Goal: Transaction & Acquisition: Purchase product/service

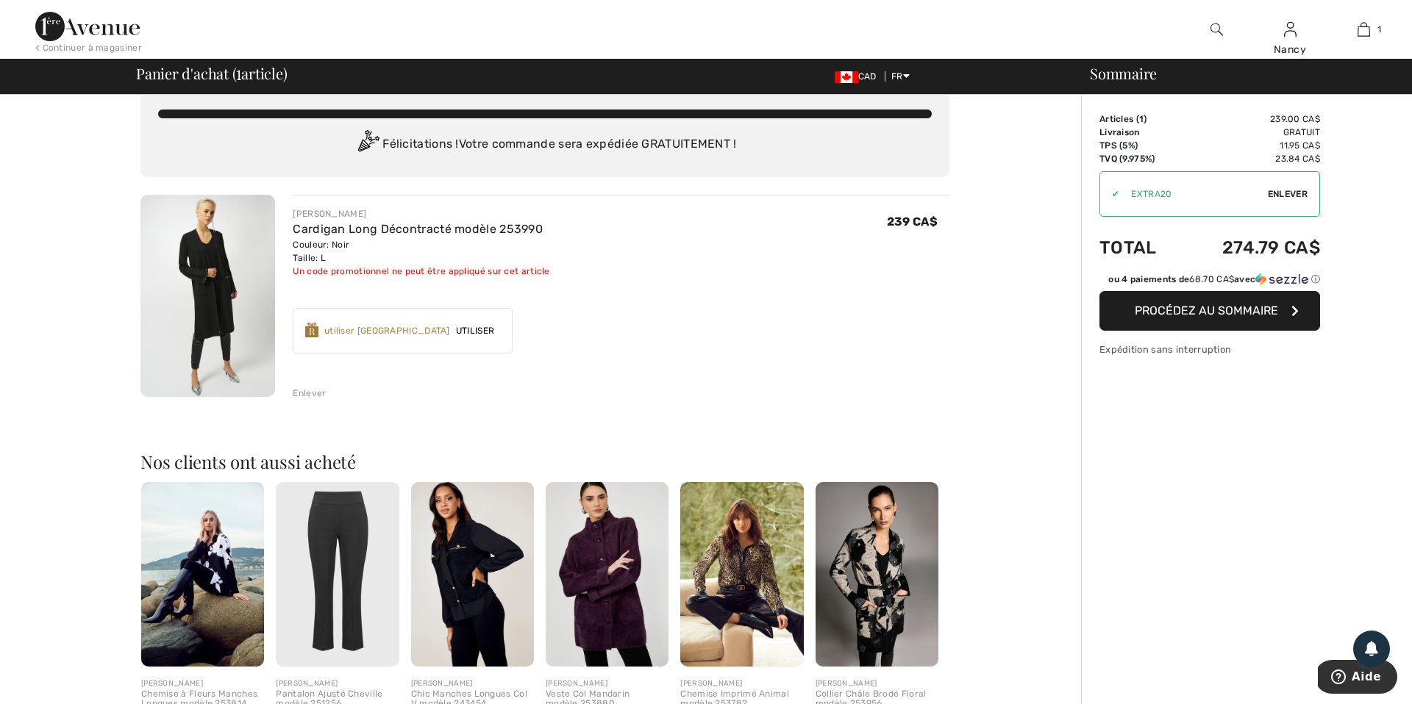
scroll to position [22, 0]
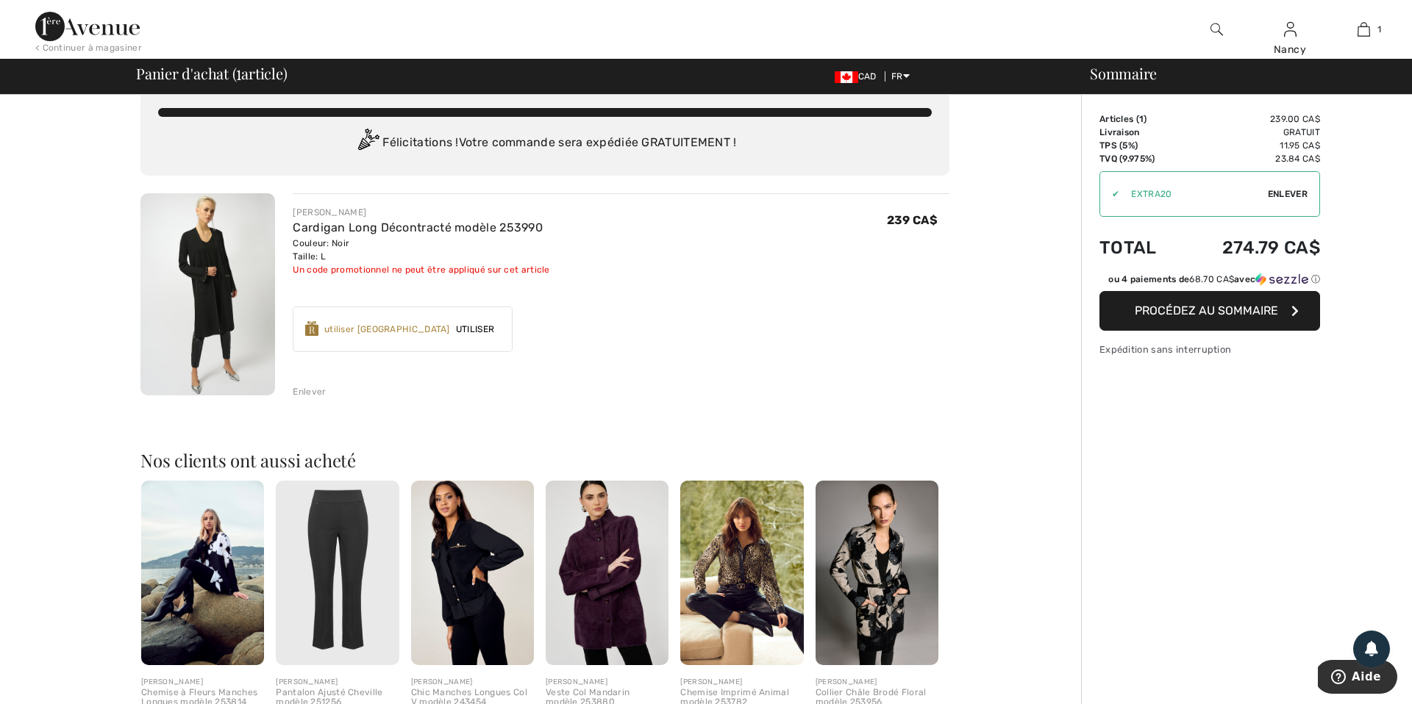
click at [1282, 192] on span "Enlever" at bounding box center [1288, 193] width 40 height 13
click at [1224, 318] on span "Procédez au sommaire" at bounding box center [1206, 311] width 143 height 14
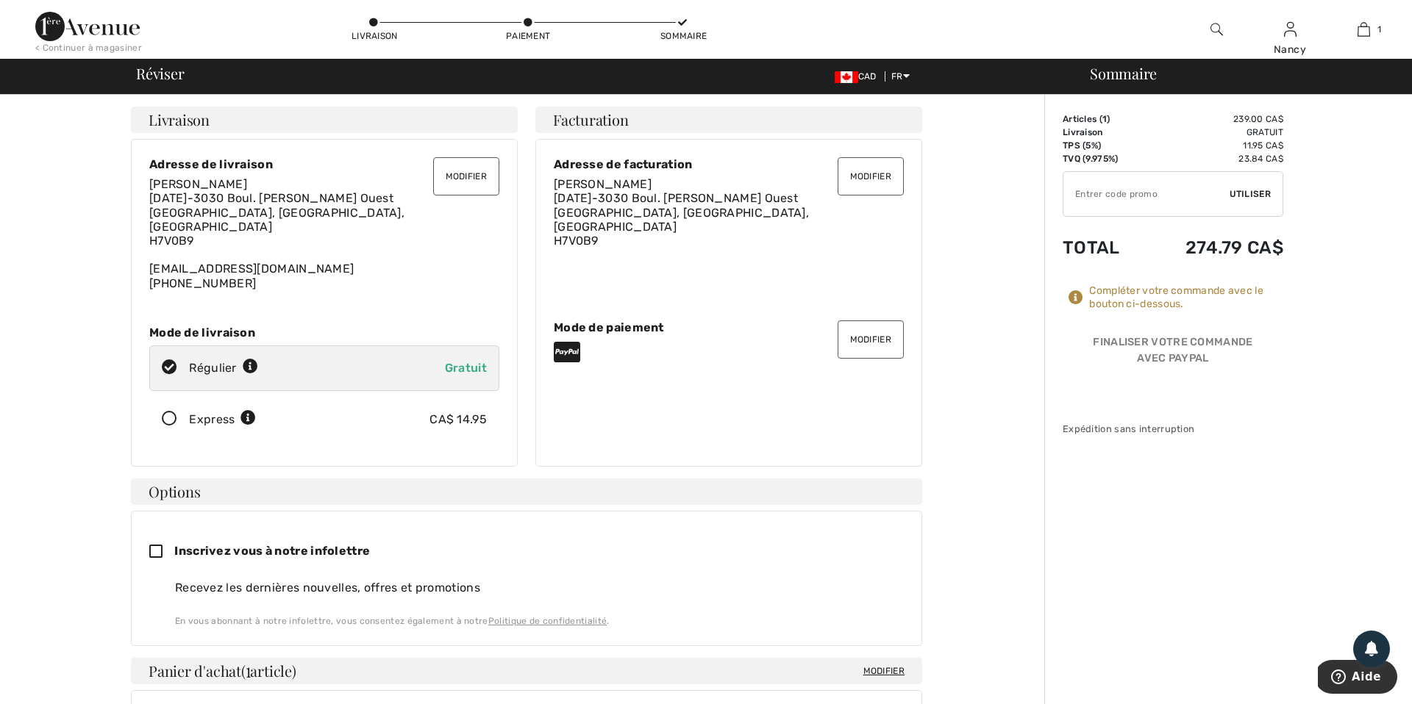
click at [856, 324] on button "Modifier" at bounding box center [870, 340] width 66 height 38
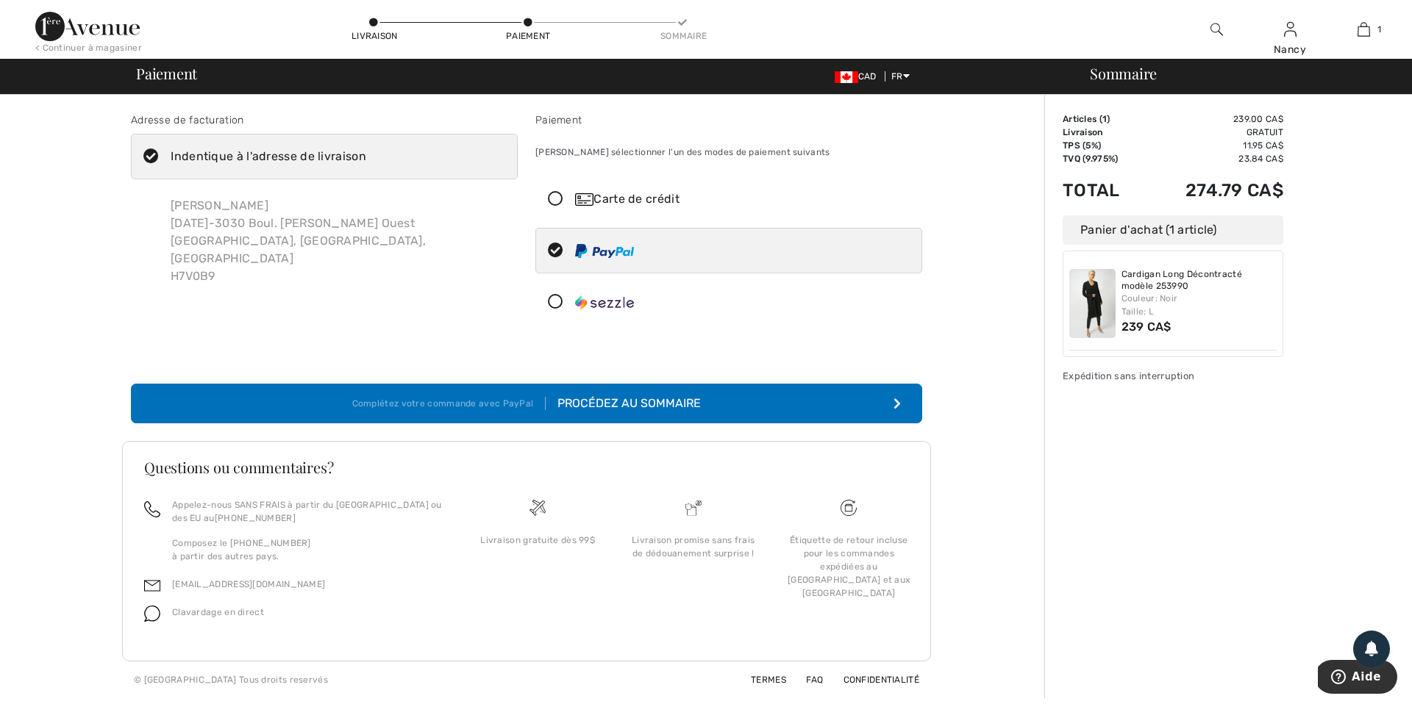
click at [557, 195] on icon at bounding box center [555, 199] width 39 height 15
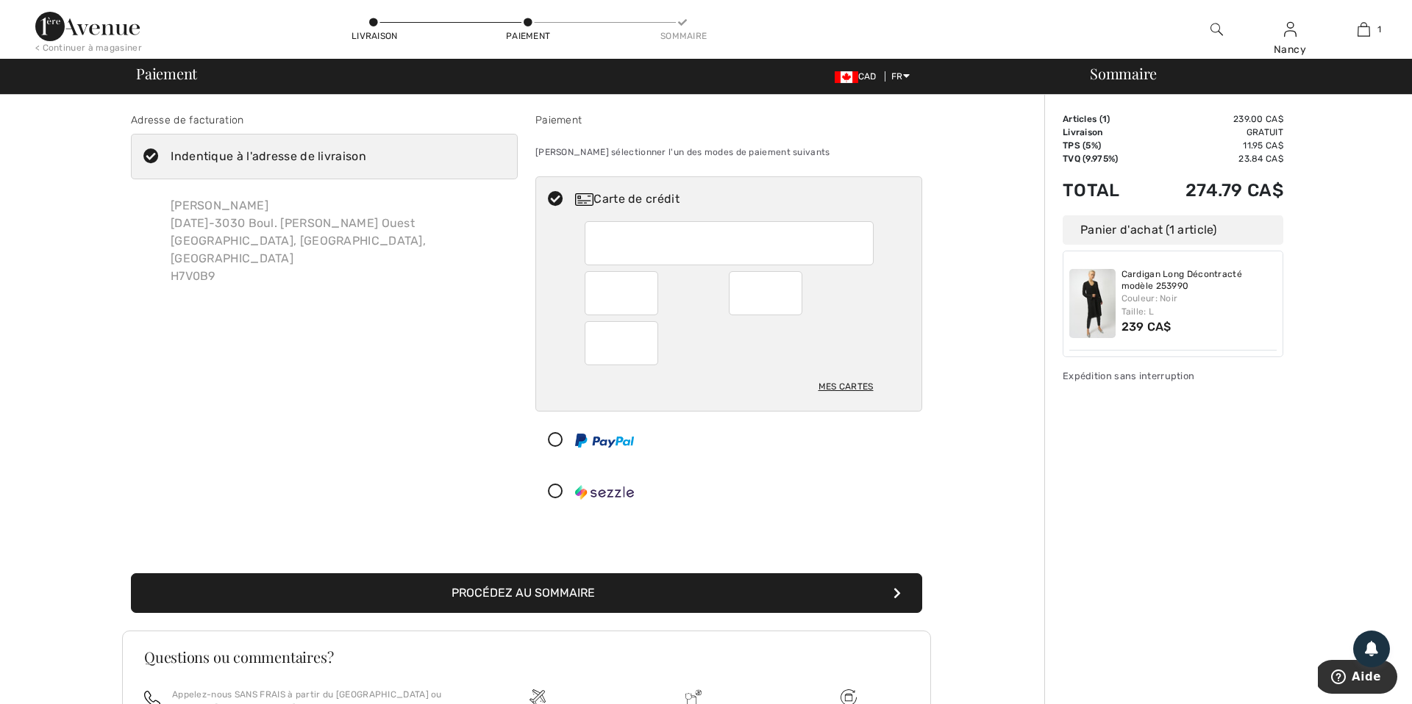
click at [493, 601] on button "Procédez au sommaire" at bounding box center [526, 594] width 791 height 40
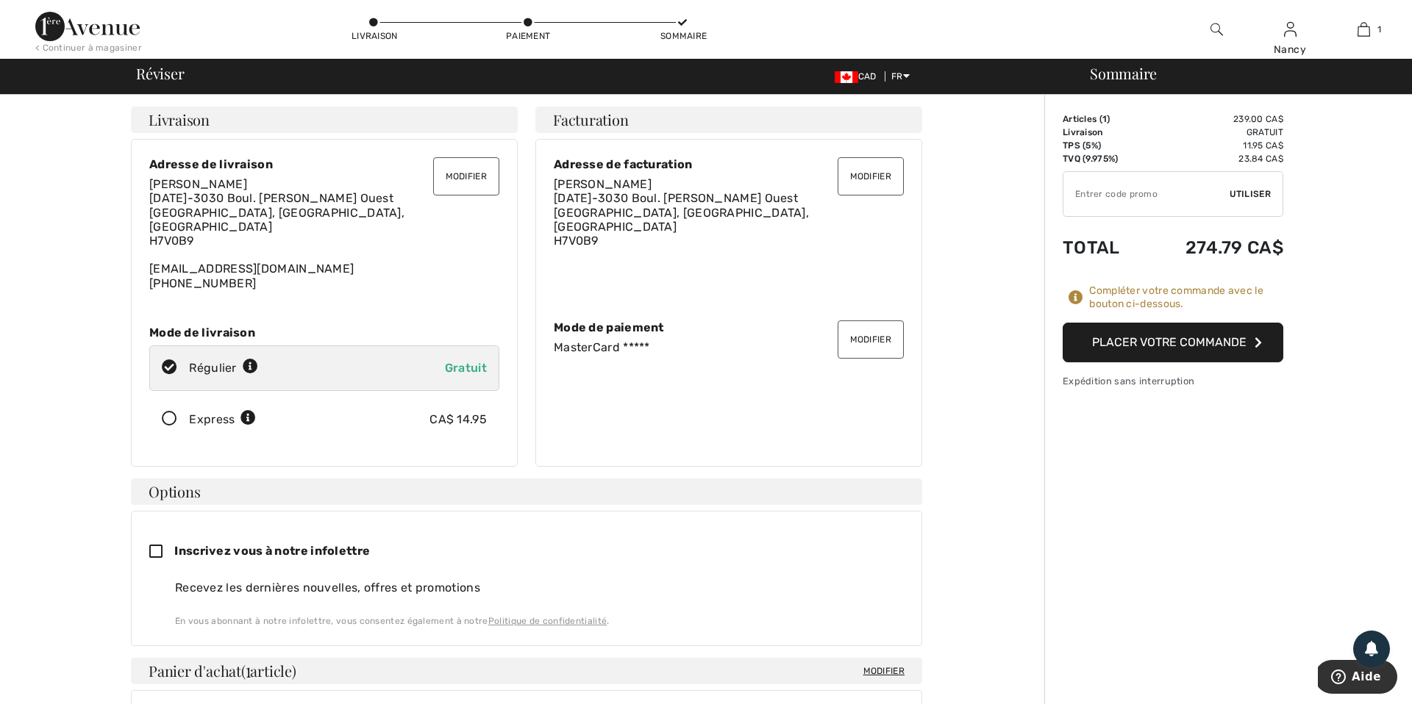
click at [1193, 347] on button "Placer votre commande" at bounding box center [1172, 343] width 221 height 40
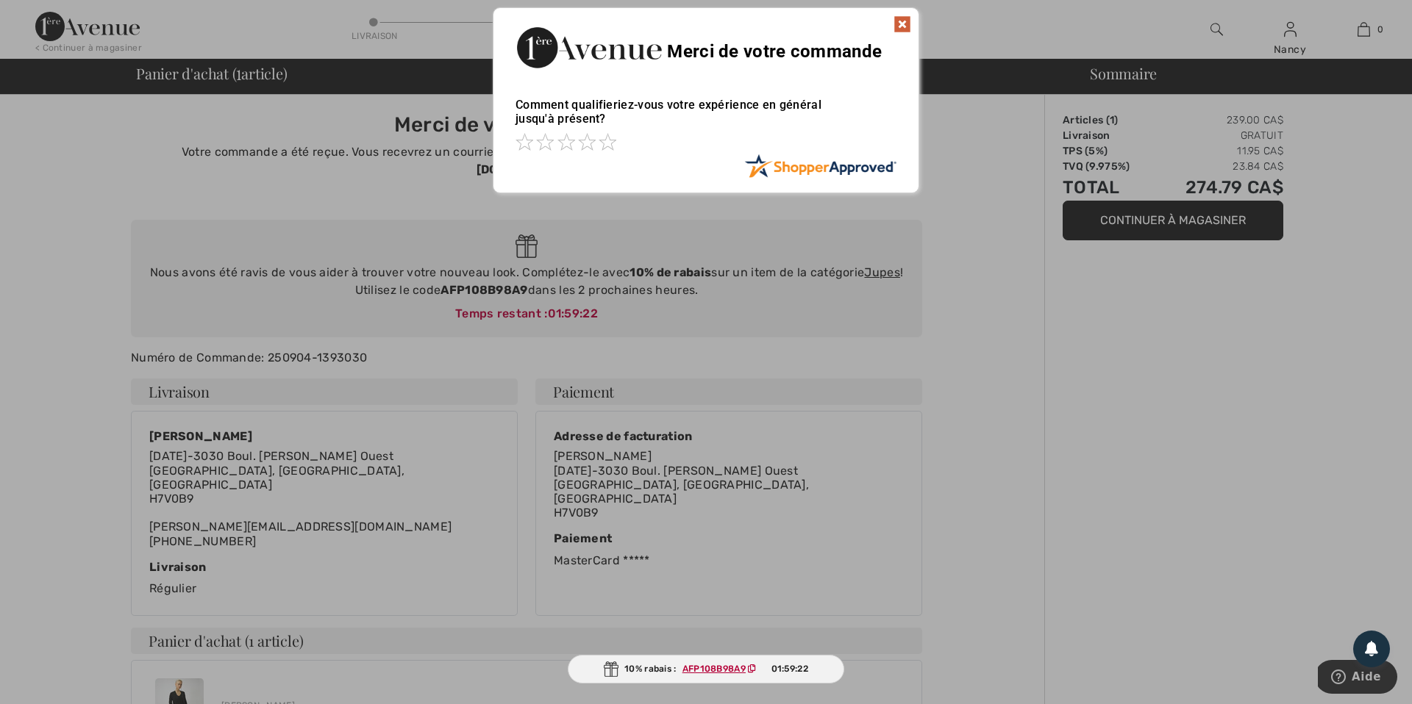
click at [902, 24] on img at bounding box center [902, 24] width 18 height 18
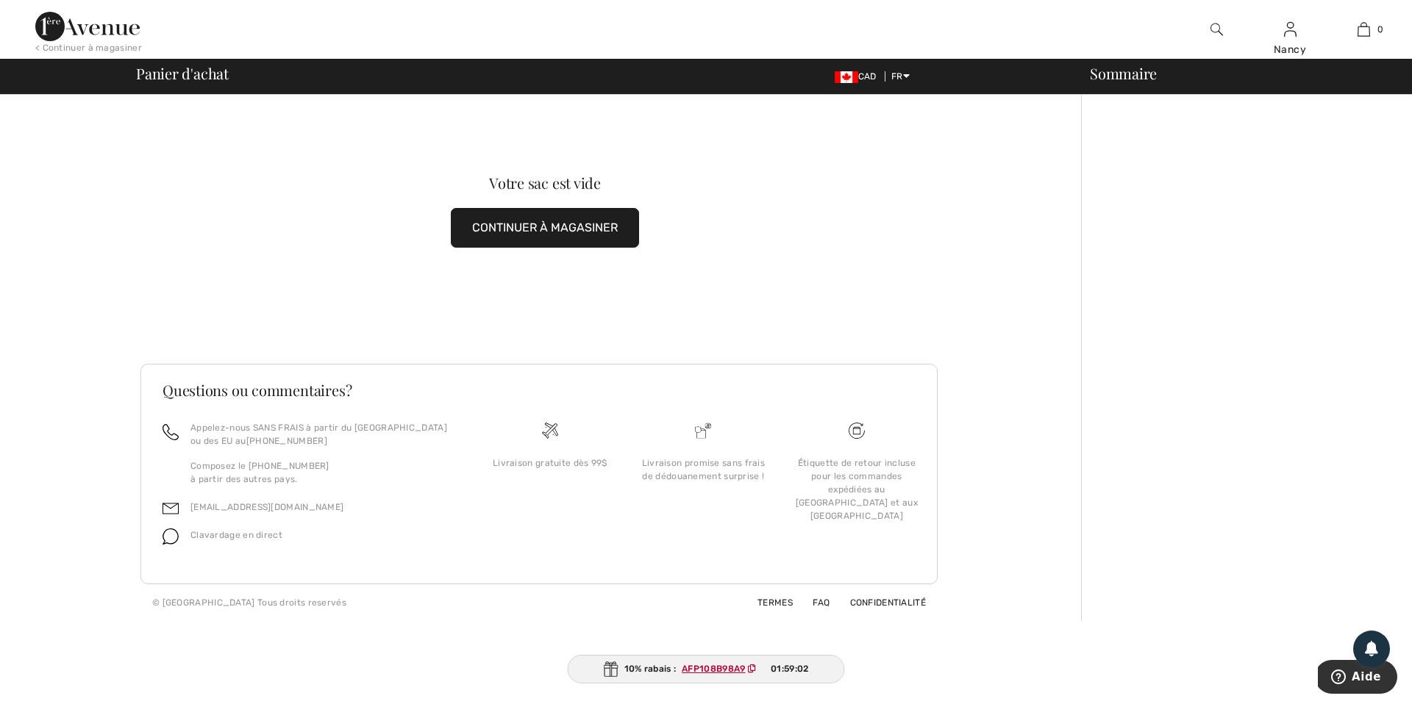
click at [574, 230] on button "CONTINUER À MAGASINER" at bounding box center [545, 228] width 188 height 40
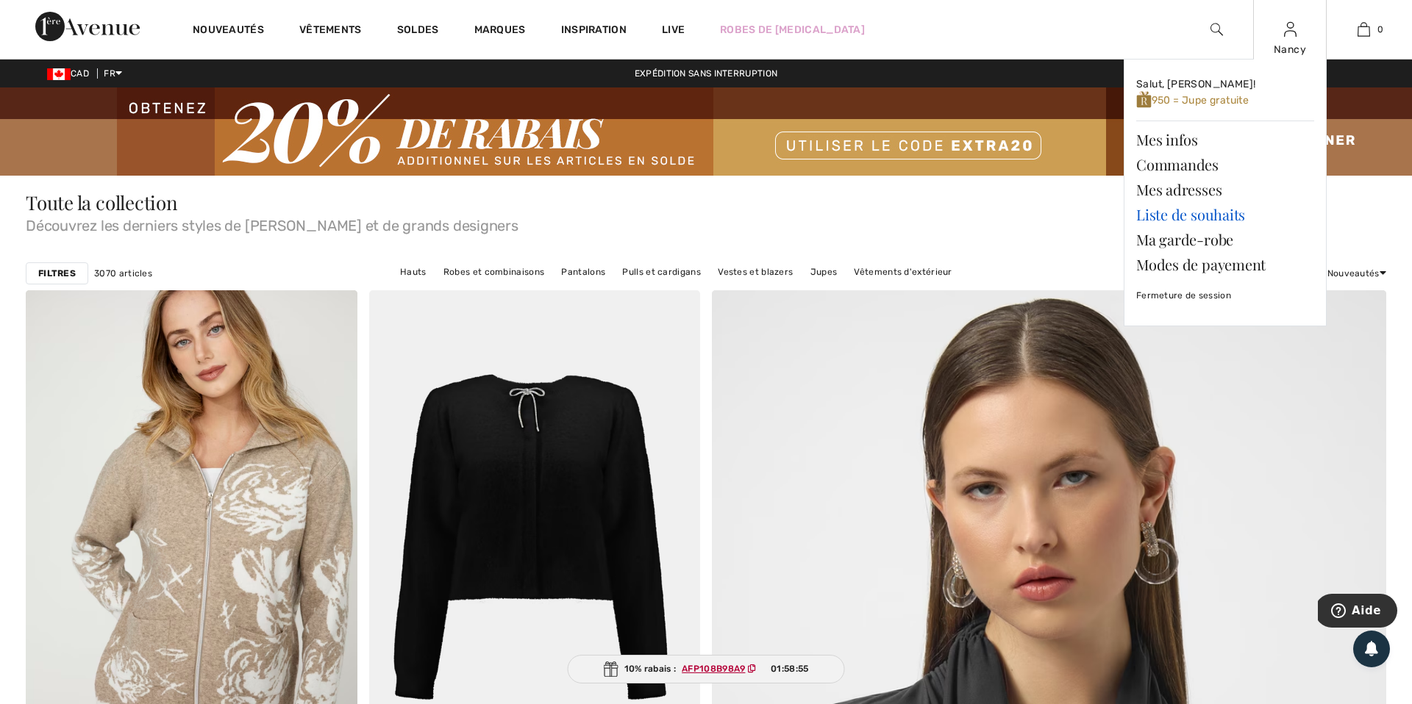
click at [1235, 214] on link "Liste de souhaits" at bounding box center [1225, 214] width 178 height 25
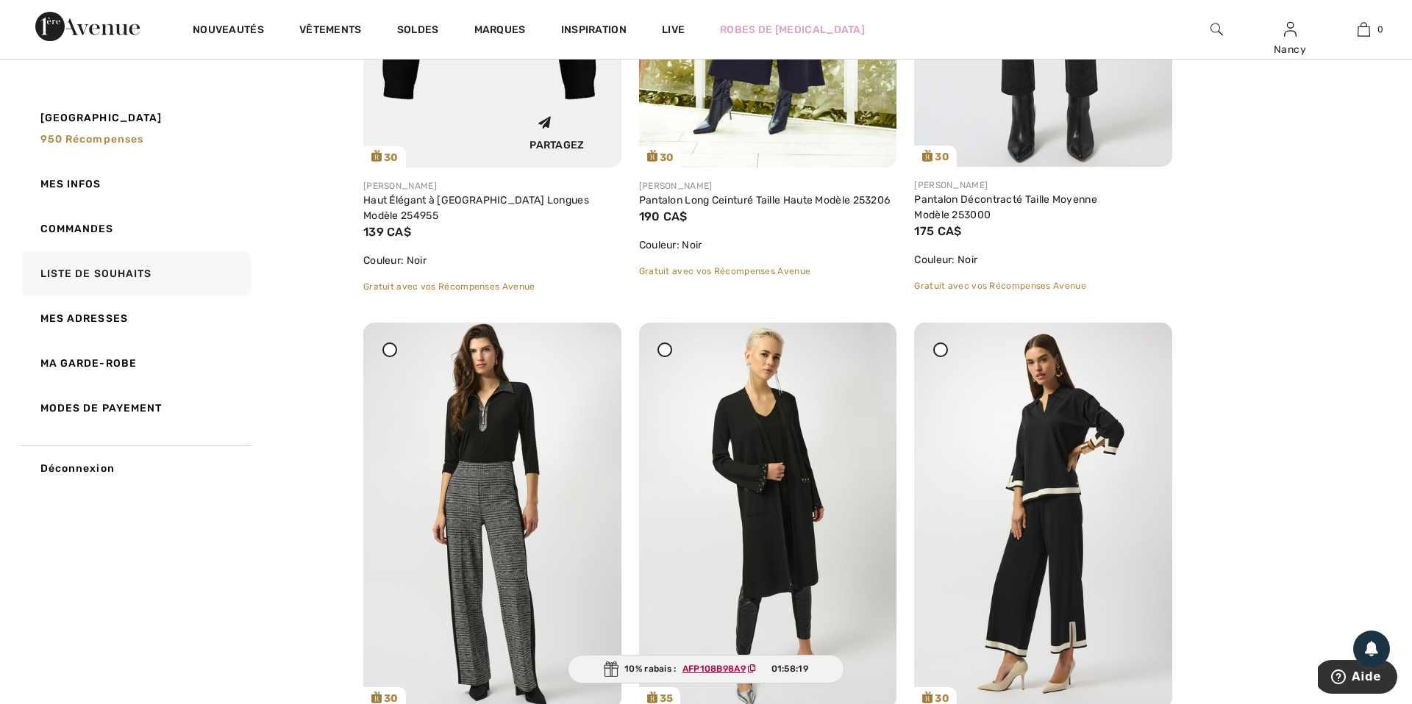
scroll to position [484, 0]
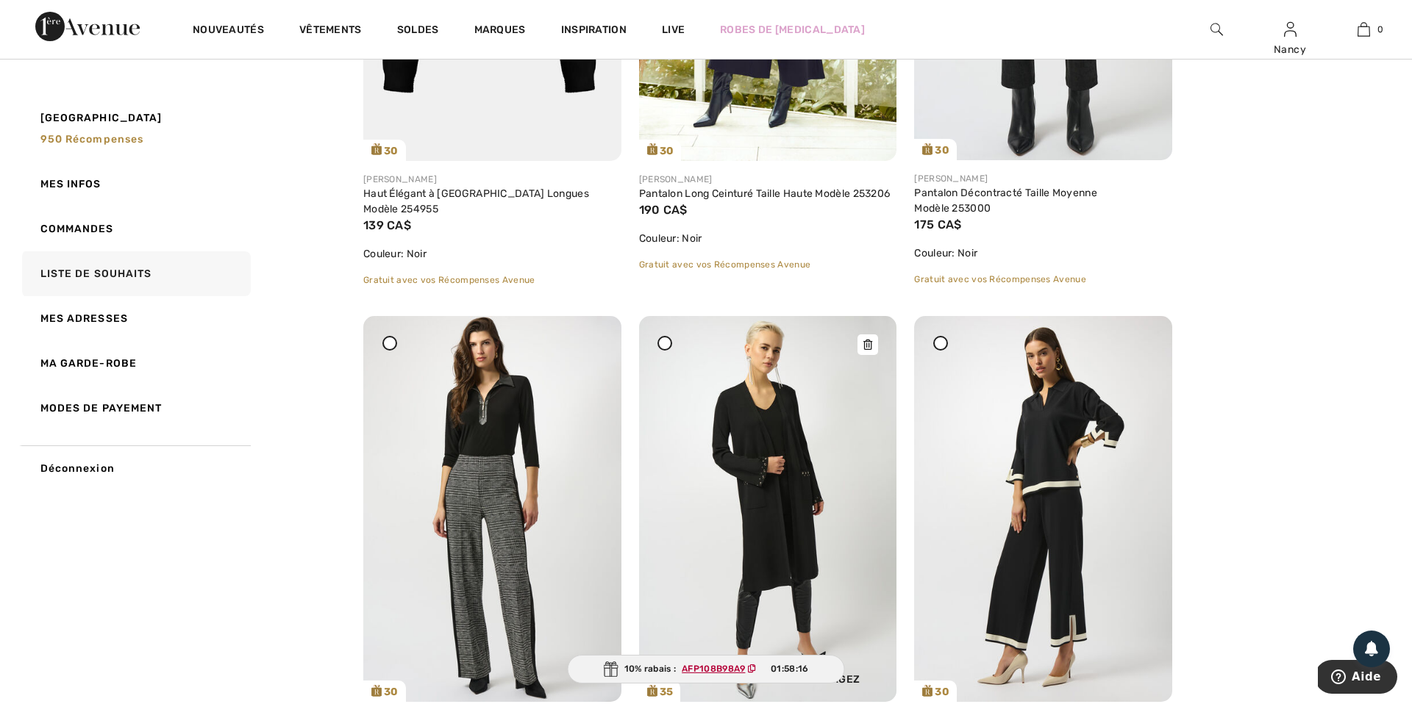
click at [870, 345] on icon at bounding box center [867, 345] width 9 height 10
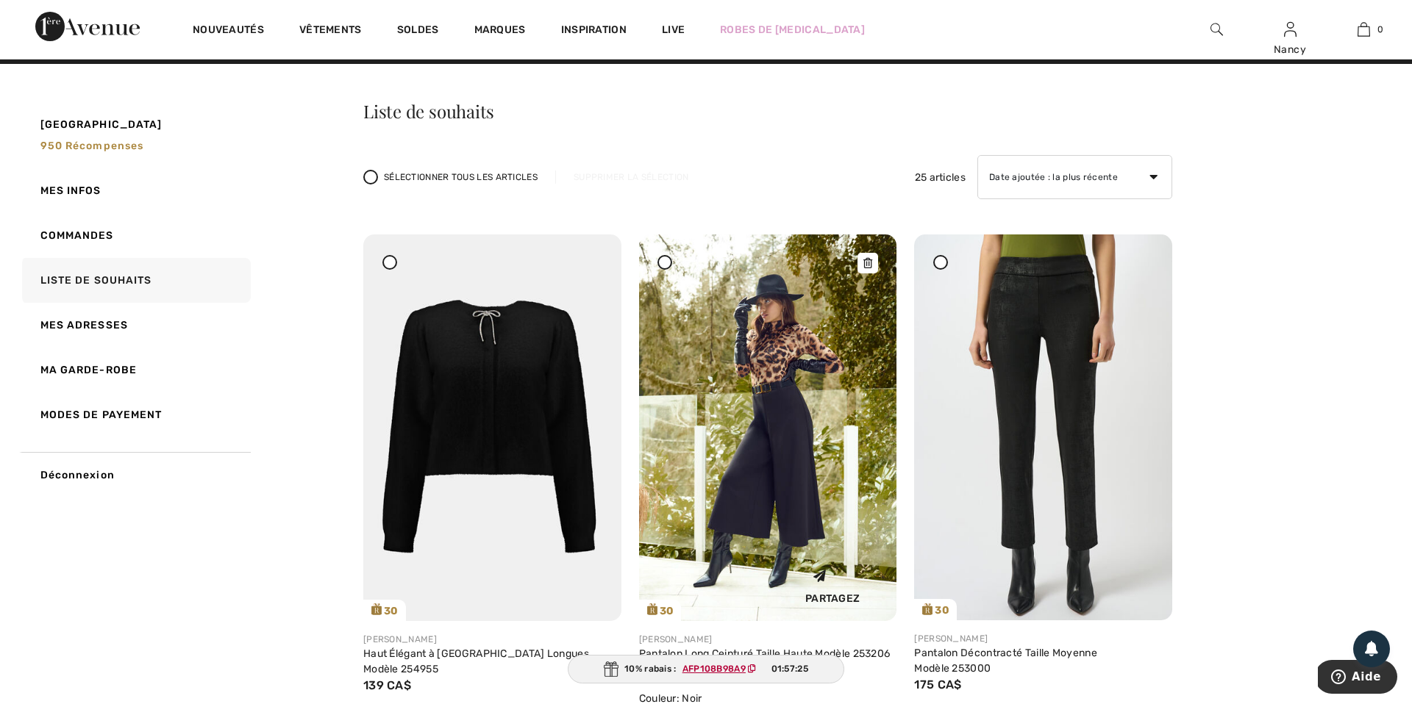
scroll to position [0, 0]
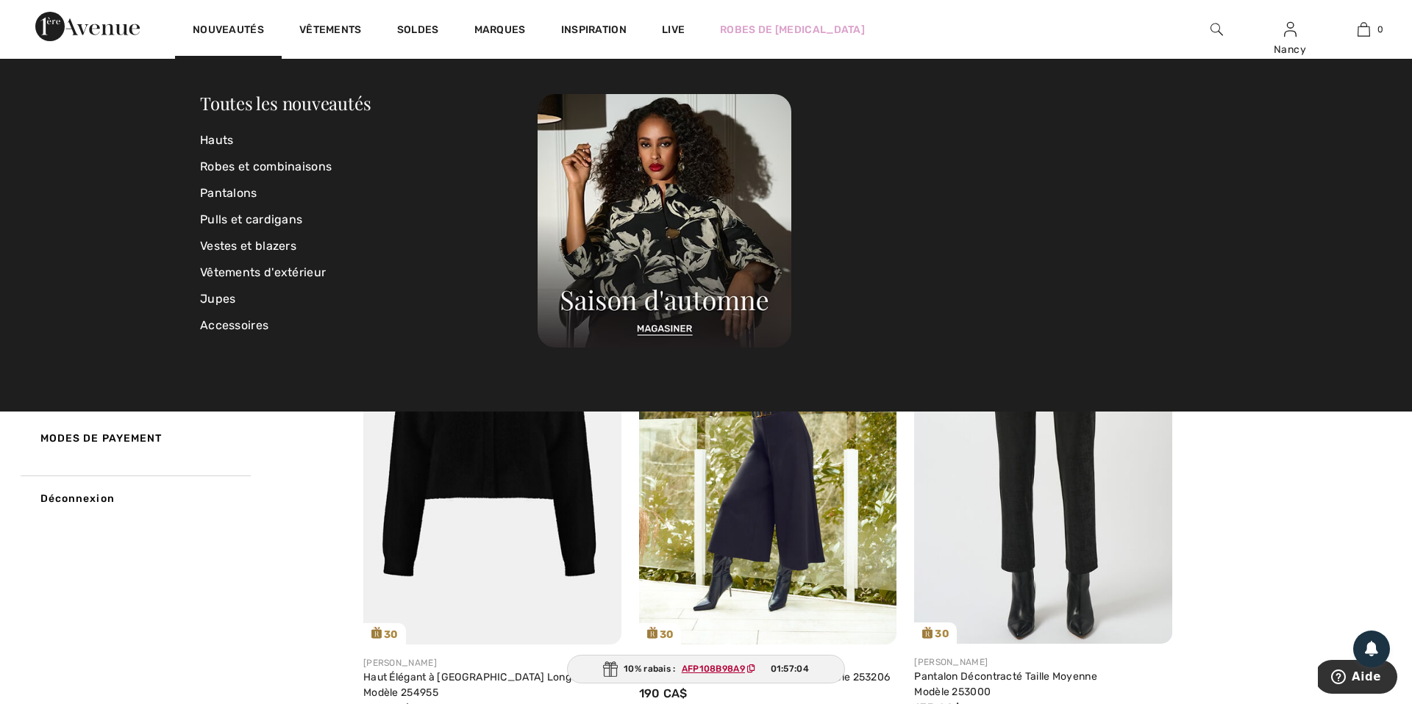
click at [118, 32] on img at bounding box center [87, 26] width 104 height 29
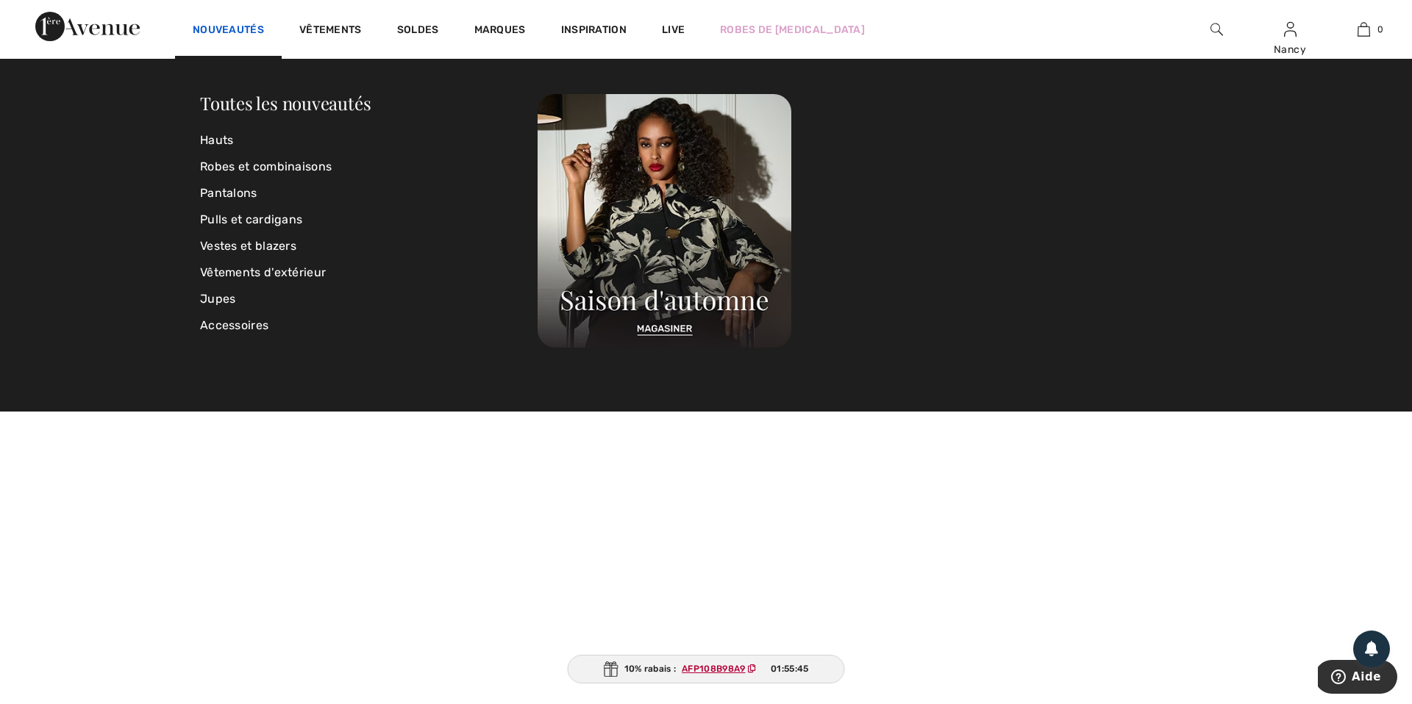
click at [224, 28] on link "Nouveautés" at bounding box center [228, 31] width 71 height 15
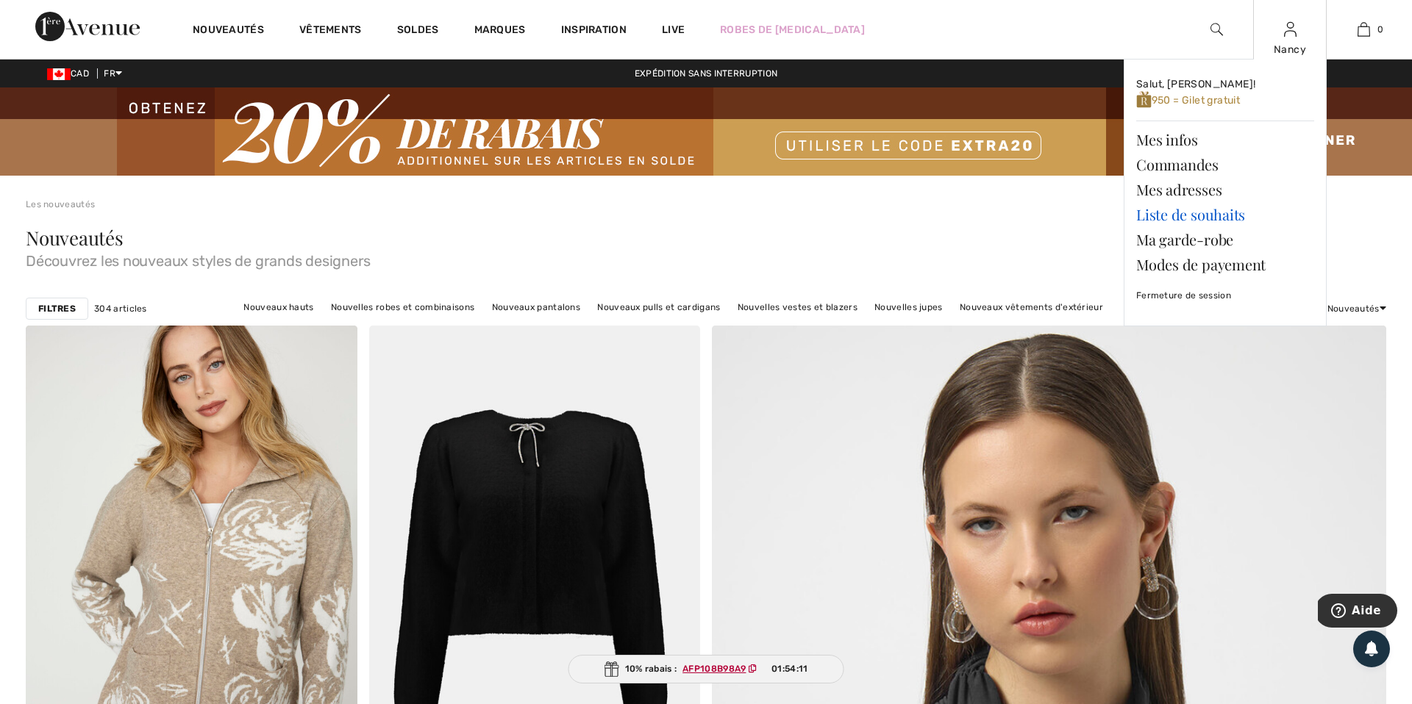
click at [1232, 214] on link "Liste de souhaits" at bounding box center [1225, 214] width 178 height 25
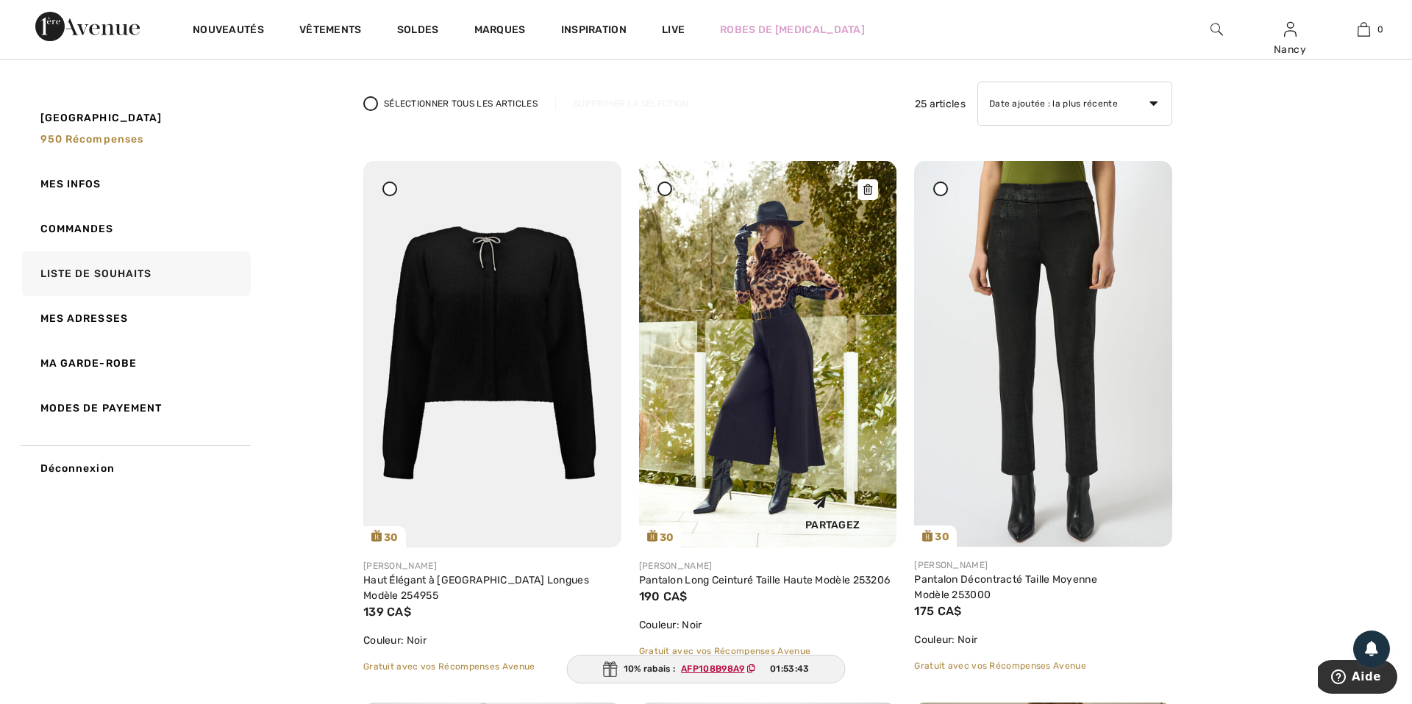
scroll to position [86, 0]
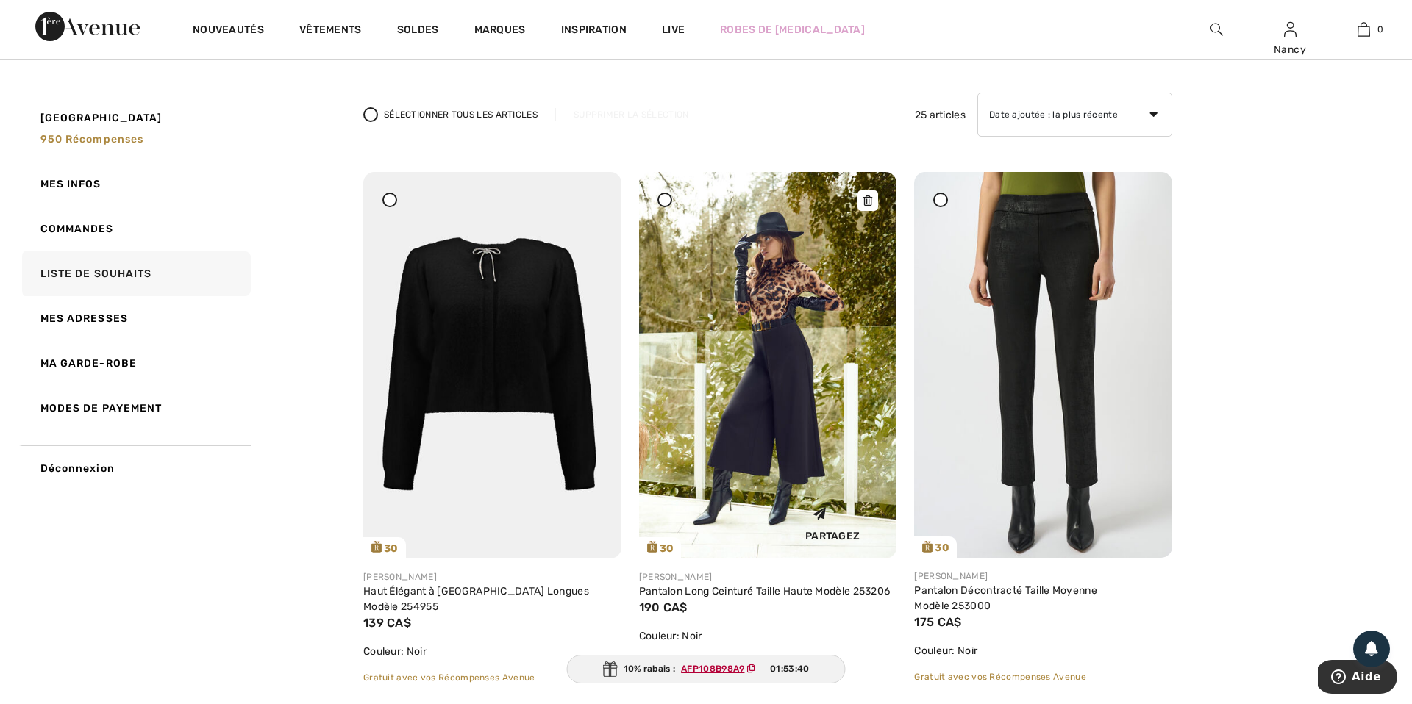
click at [792, 305] on img at bounding box center [768, 365] width 258 height 387
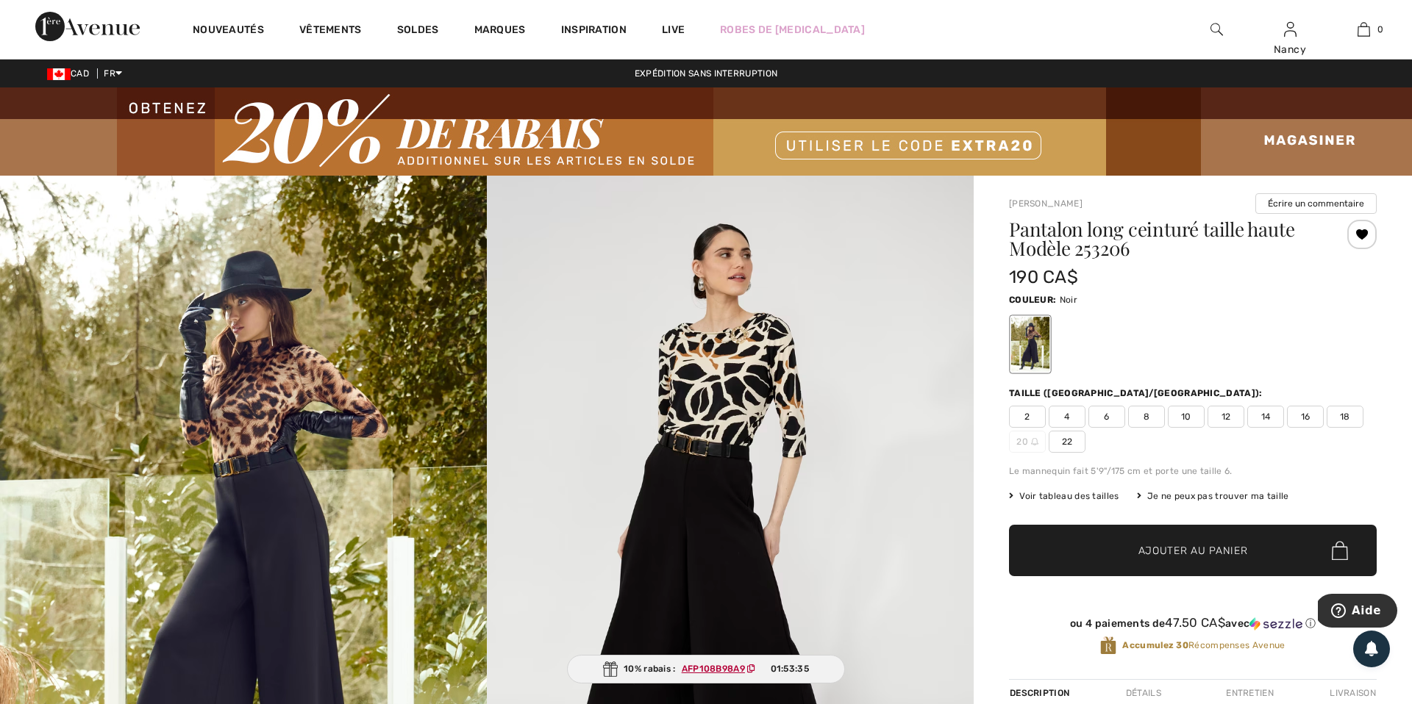
click at [1363, 237] on div at bounding box center [1361, 234] width 29 height 29
click at [1363, 237] on div "Retiré de ma liste" at bounding box center [1361, 234] width 29 height 29
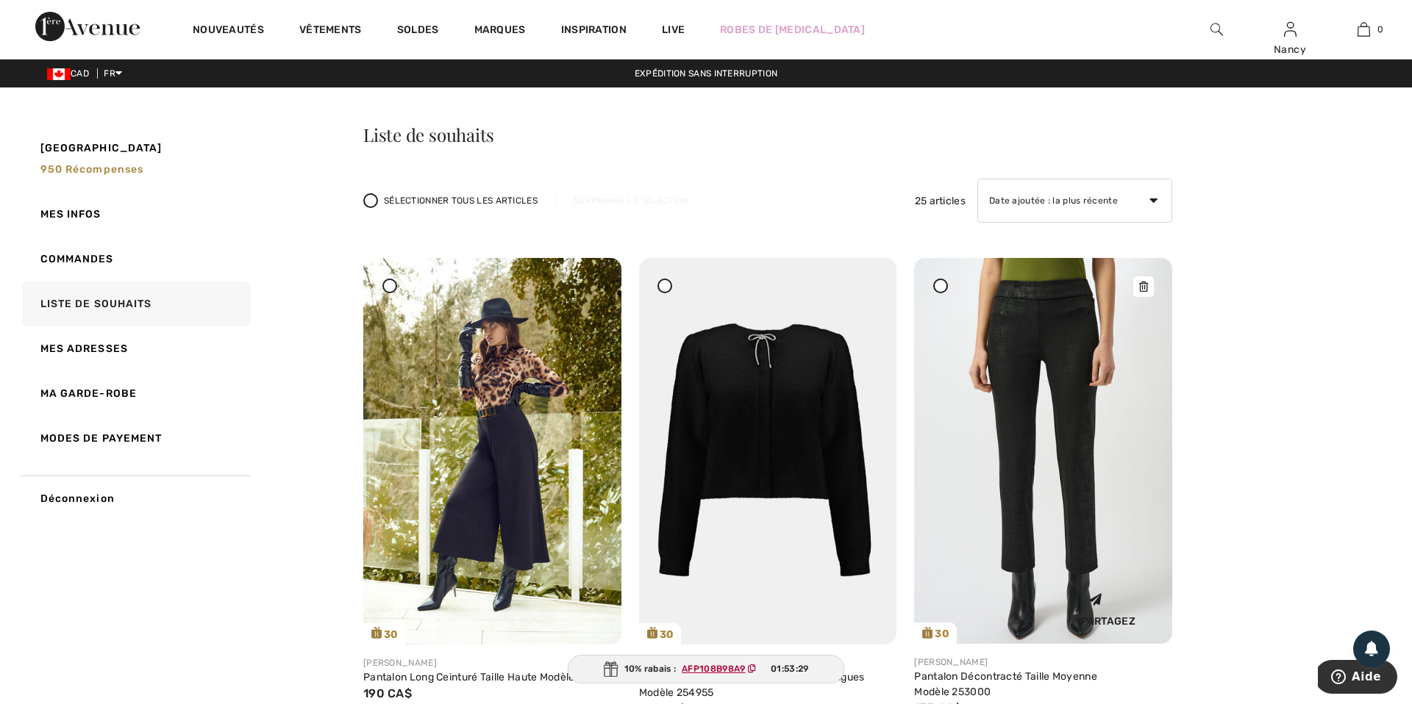
click at [1065, 300] on img at bounding box center [1043, 451] width 258 height 386
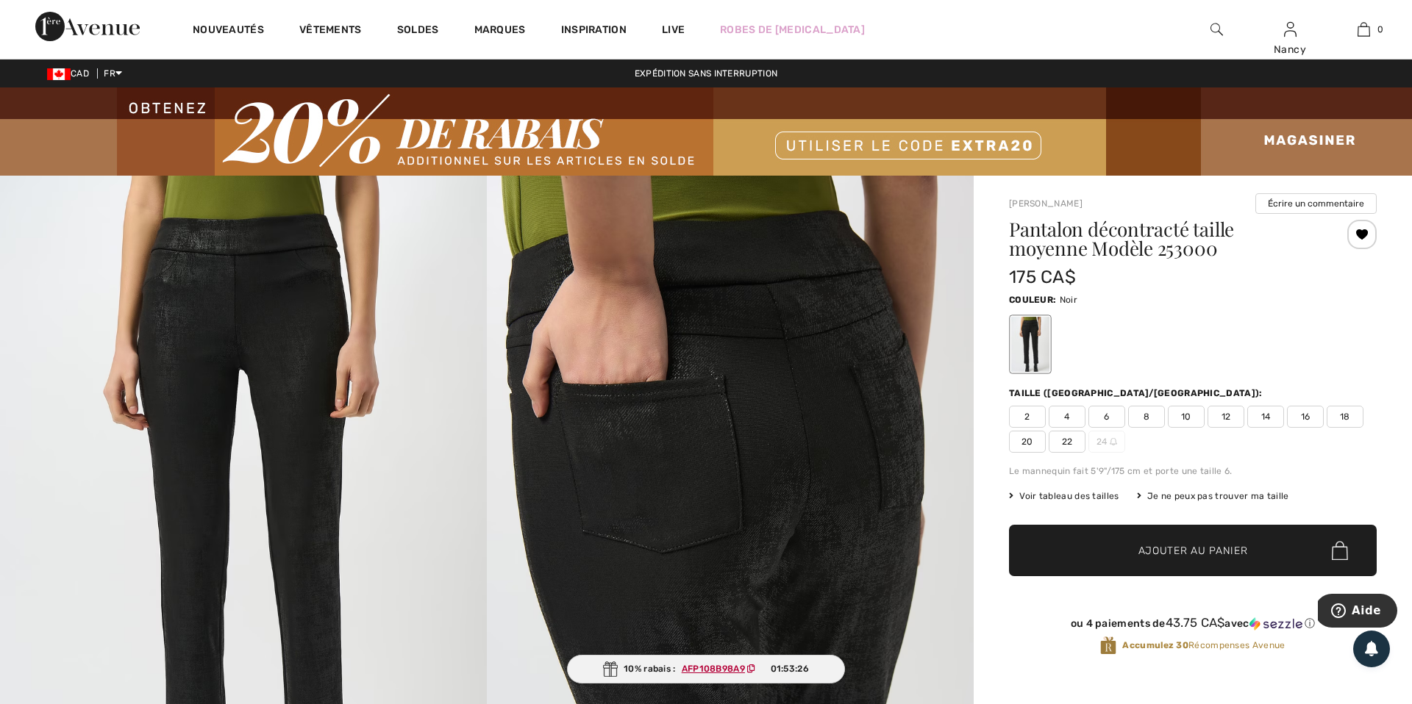
click at [1366, 235] on div at bounding box center [1361, 234] width 29 height 29
click at [1366, 235] on div "Retiré de ma liste" at bounding box center [1361, 234] width 29 height 29
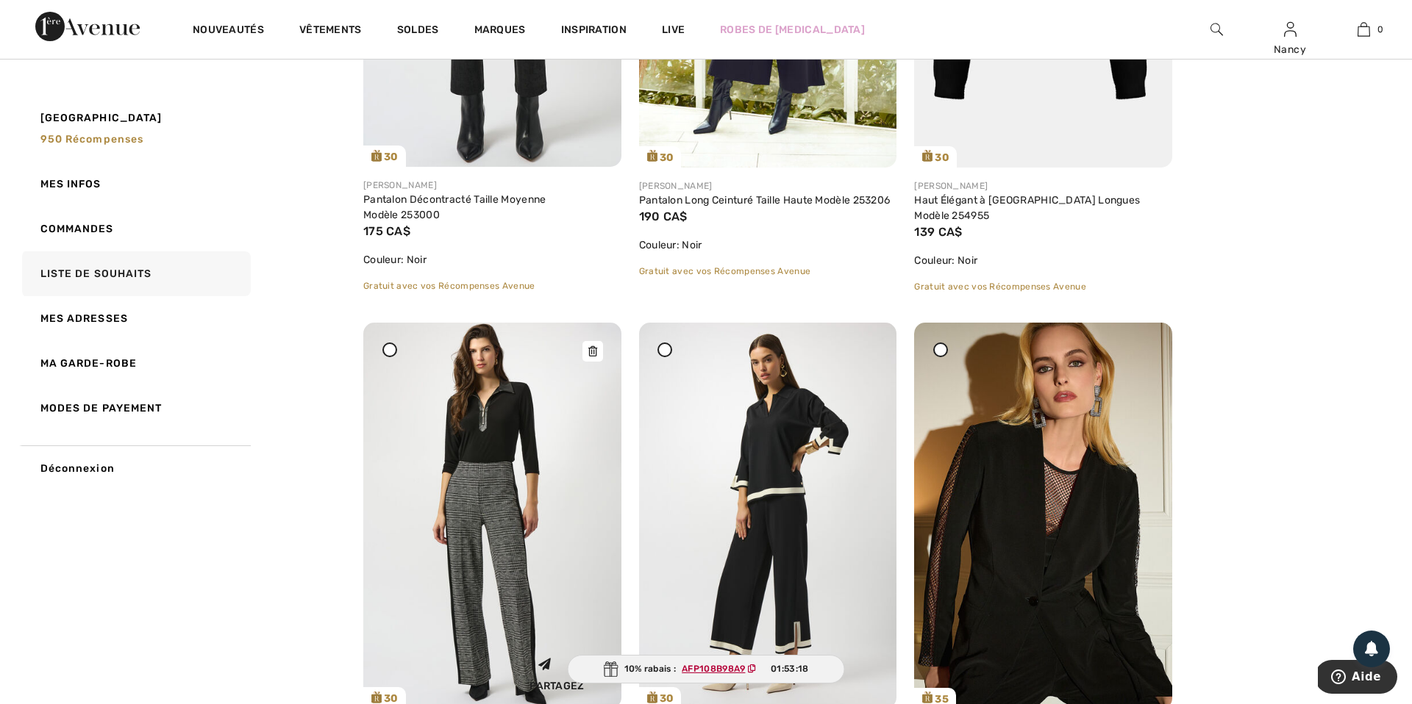
scroll to position [478, 0]
click at [726, 450] on img at bounding box center [768, 515] width 258 height 386
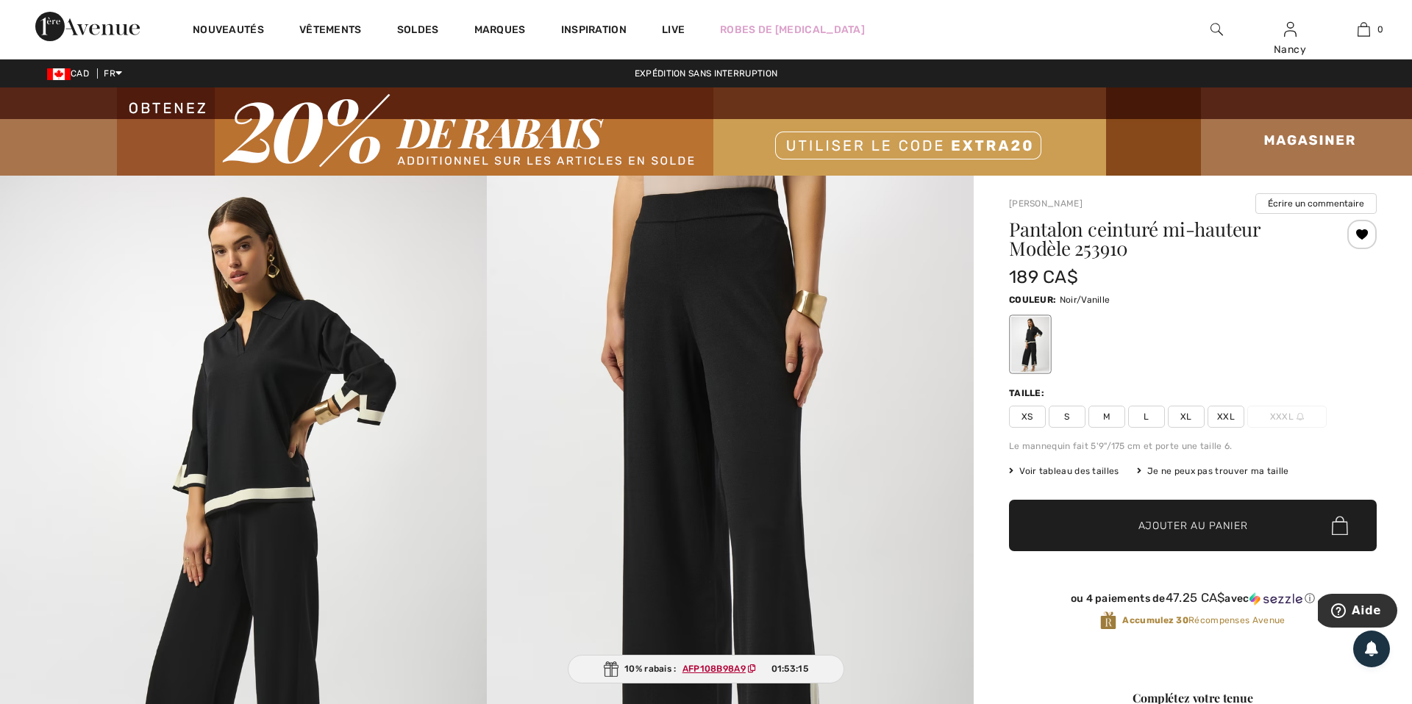
click at [1361, 235] on div at bounding box center [1361, 234] width 29 height 29
click at [1361, 235] on div "Retiré de ma liste" at bounding box center [1361, 234] width 29 height 29
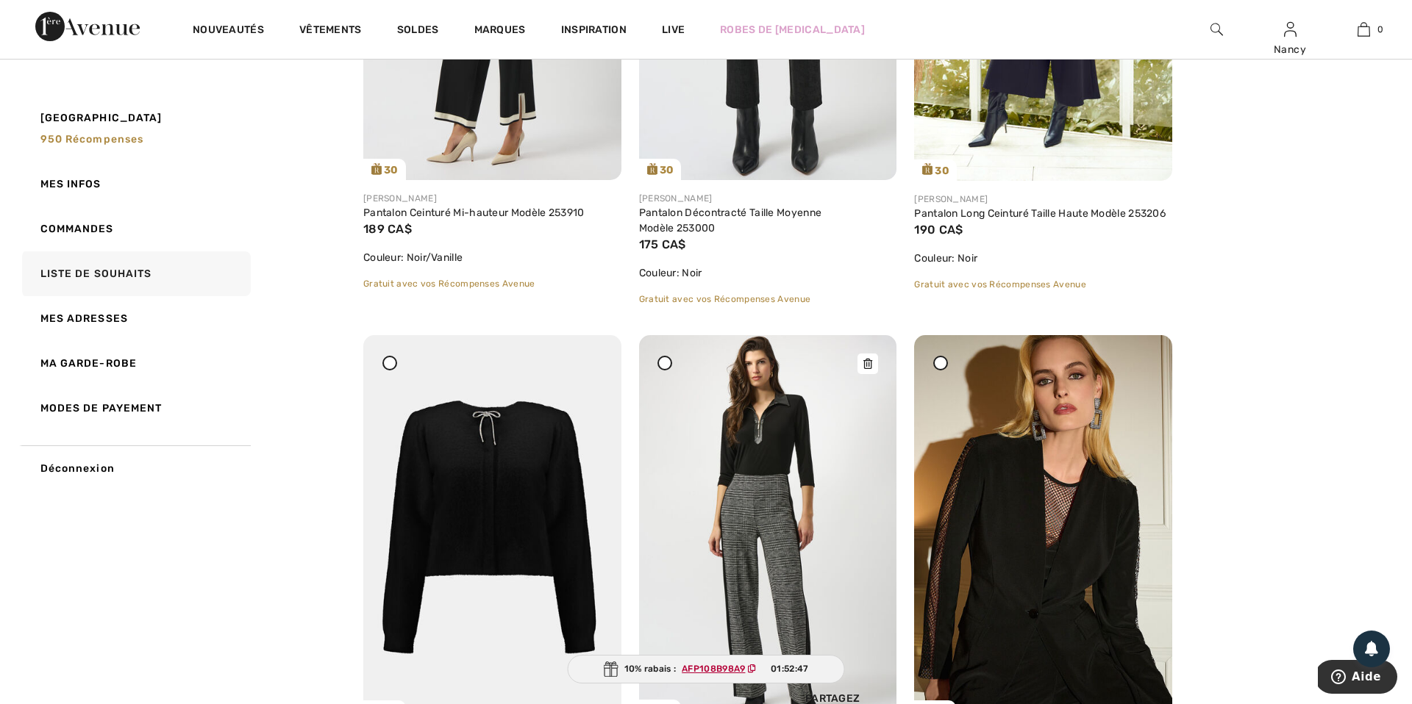
scroll to position [466, 0]
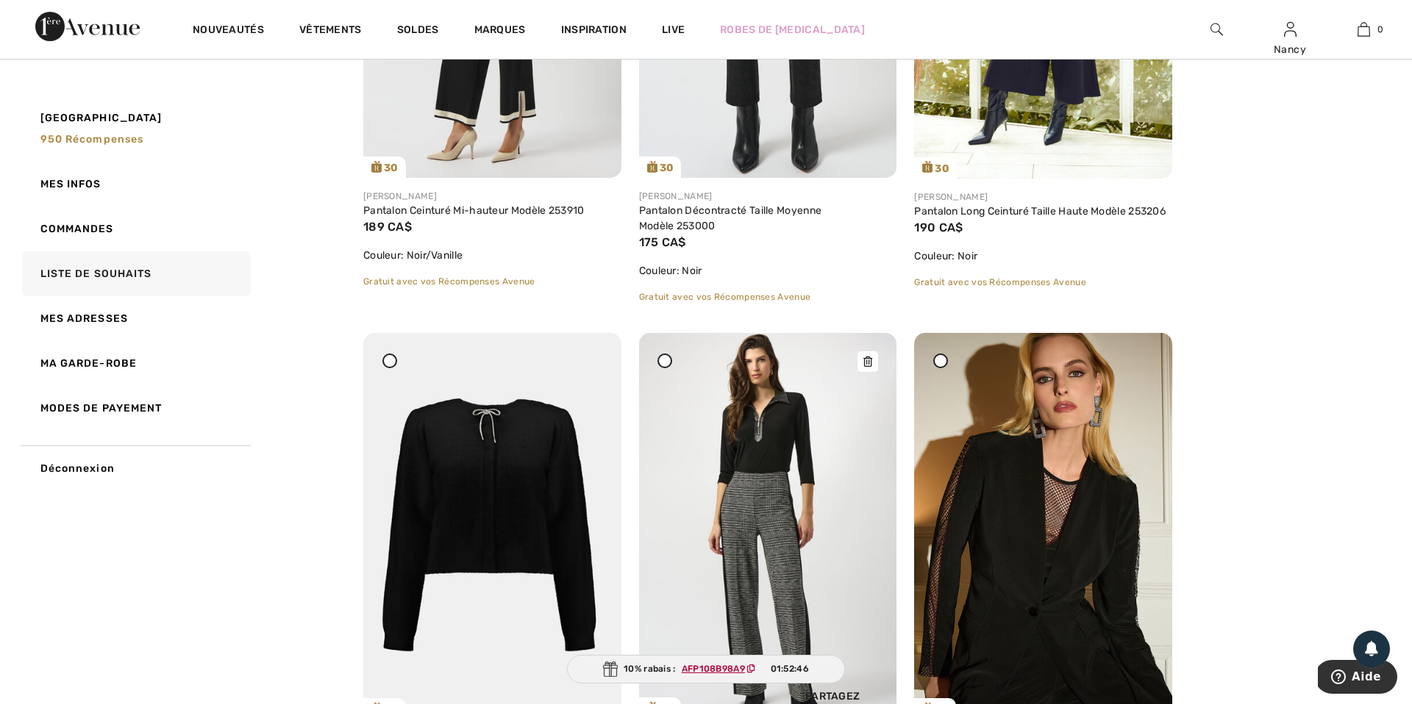
click at [769, 501] on img at bounding box center [768, 526] width 258 height 386
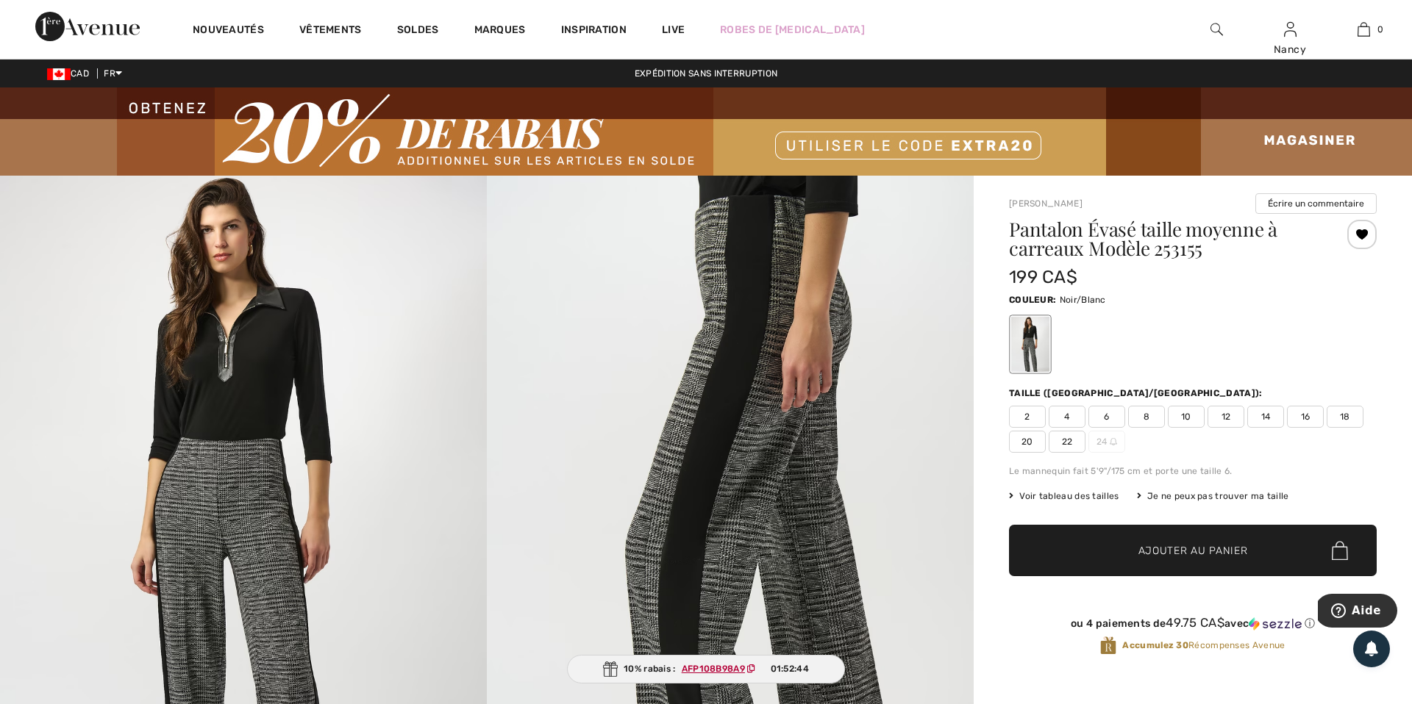
click at [1361, 237] on div at bounding box center [1361, 234] width 29 height 29
click at [1361, 237] on div "Retiré de ma liste" at bounding box center [1361, 234] width 29 height 29
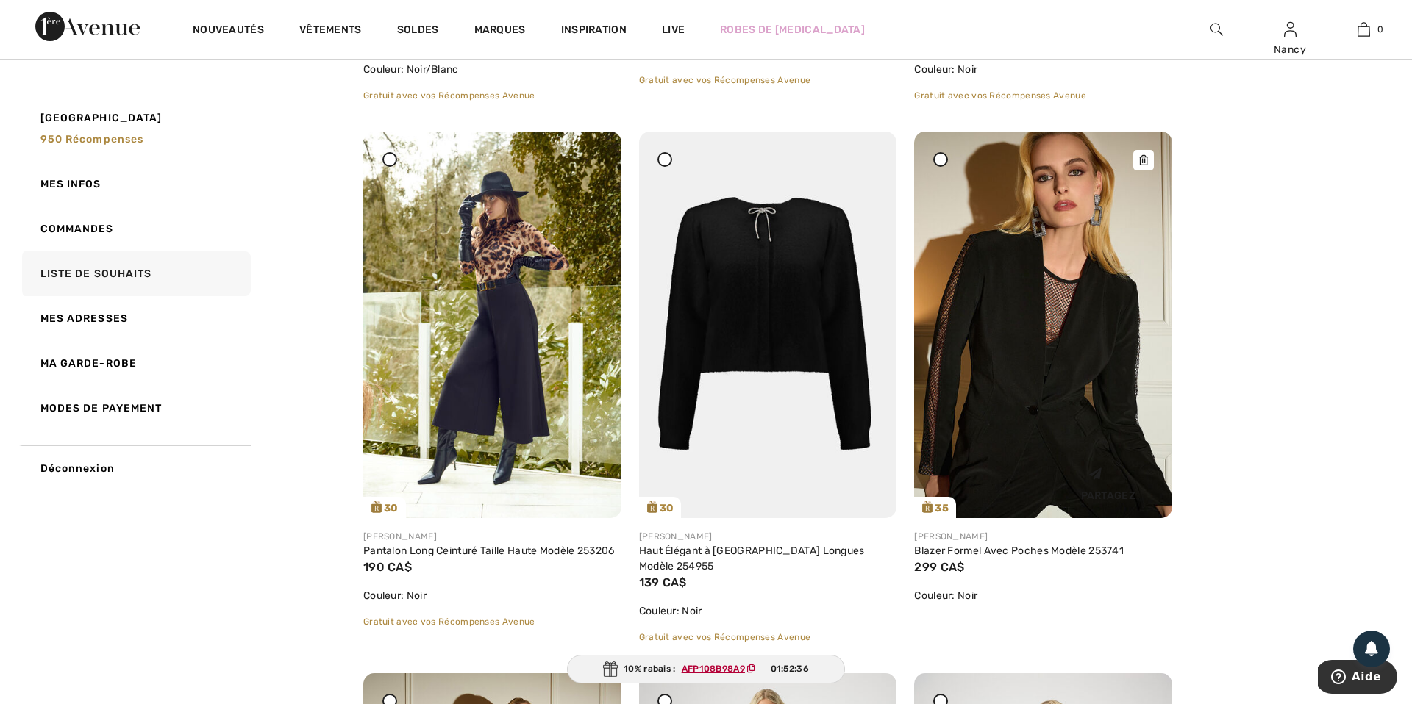
scroll to position [662, 0]
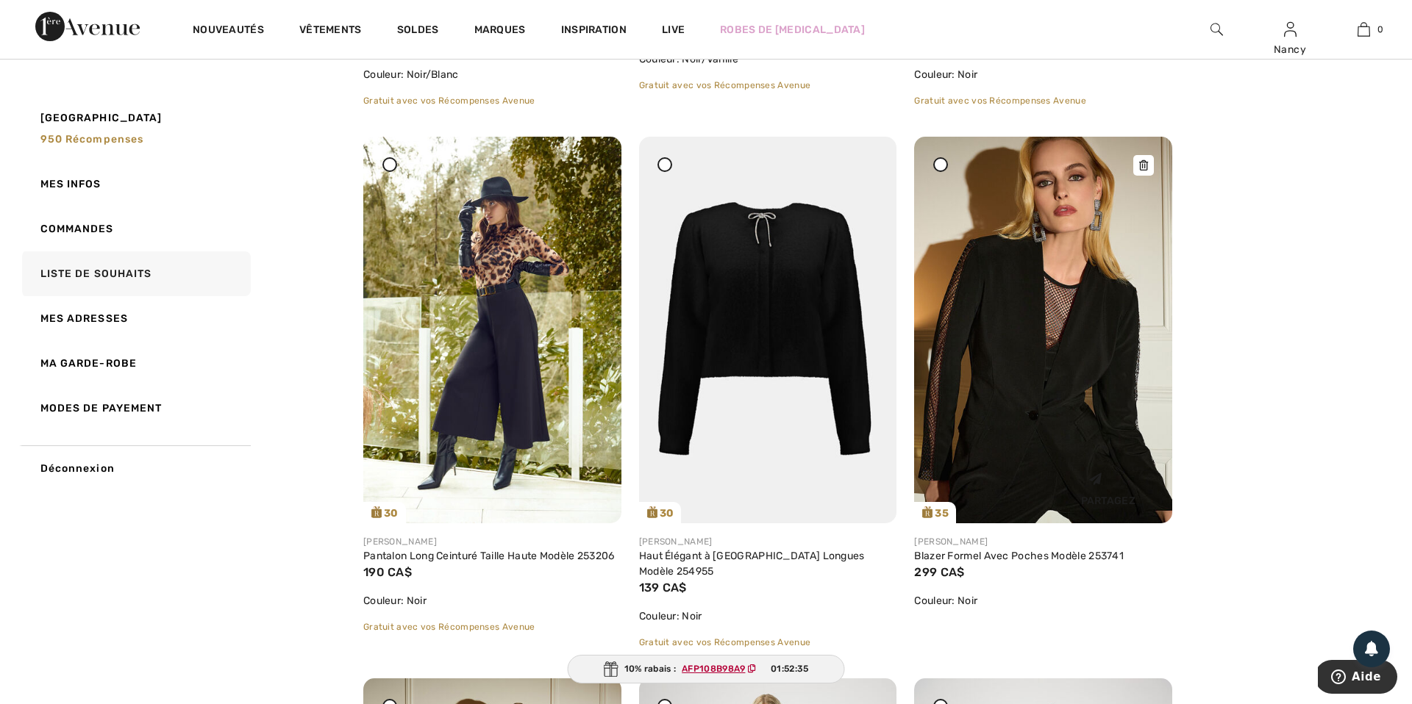
click at [1039, 409] on img at bounding box center [1043, 330] width 258 height 387
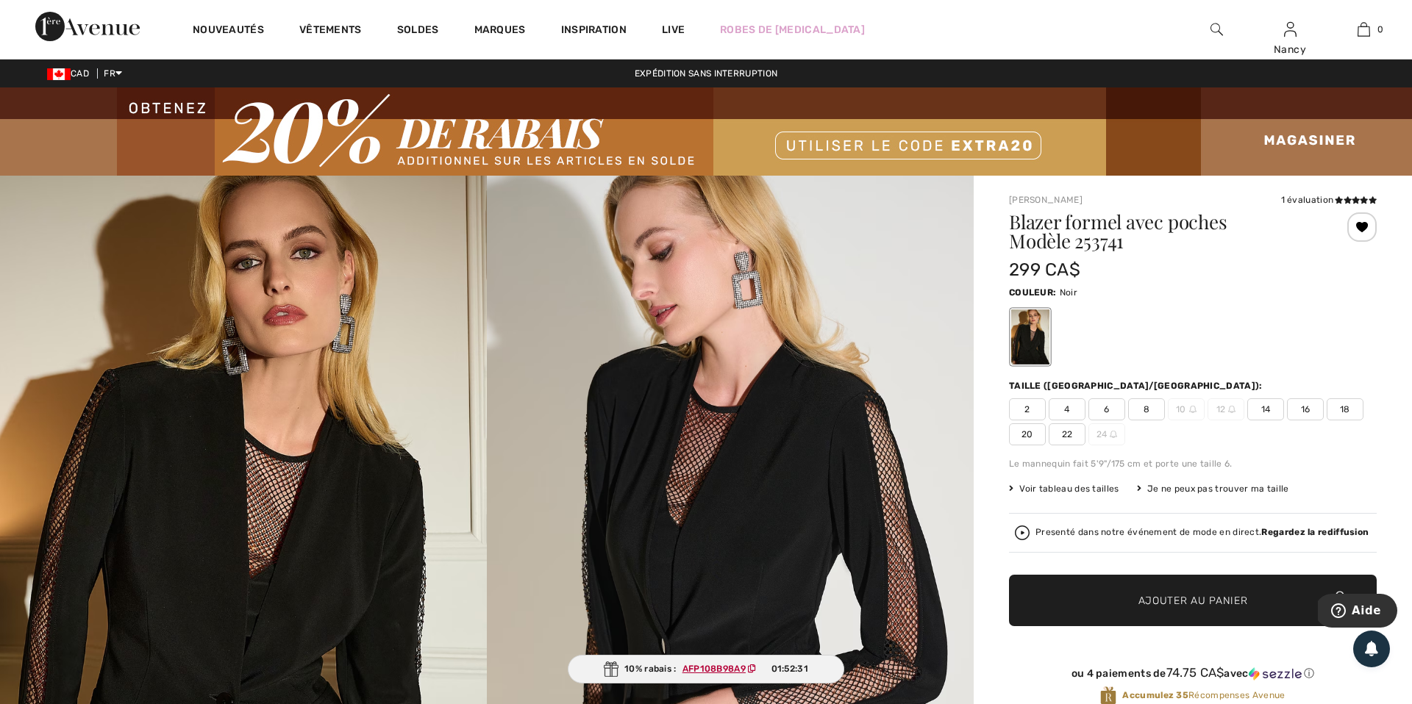
click at [1365, 226] on div at bounding box center [1361, 226] width 29 height 29
click at [1365, 226] on div "Retiré de ma liste" at bounding box center [1361, 226] width 29 height 29
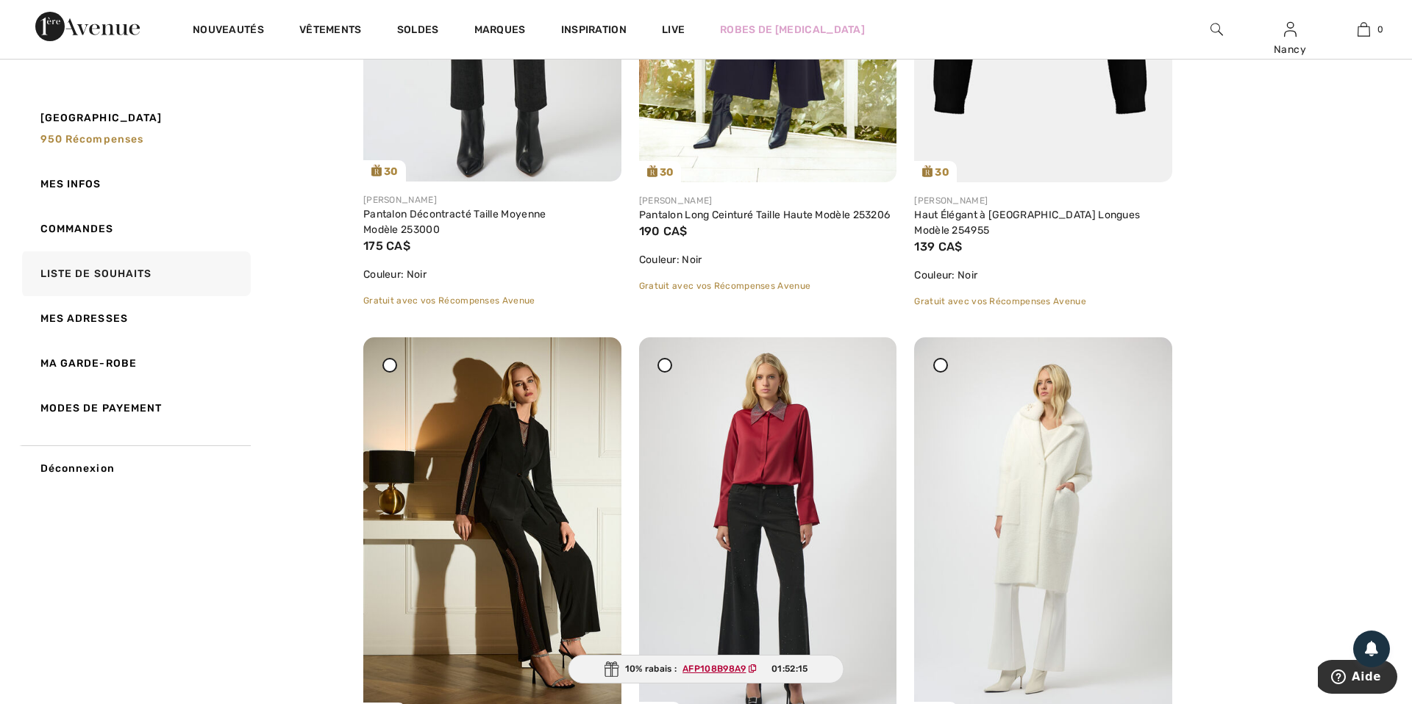
scroll to position [1007, 0]
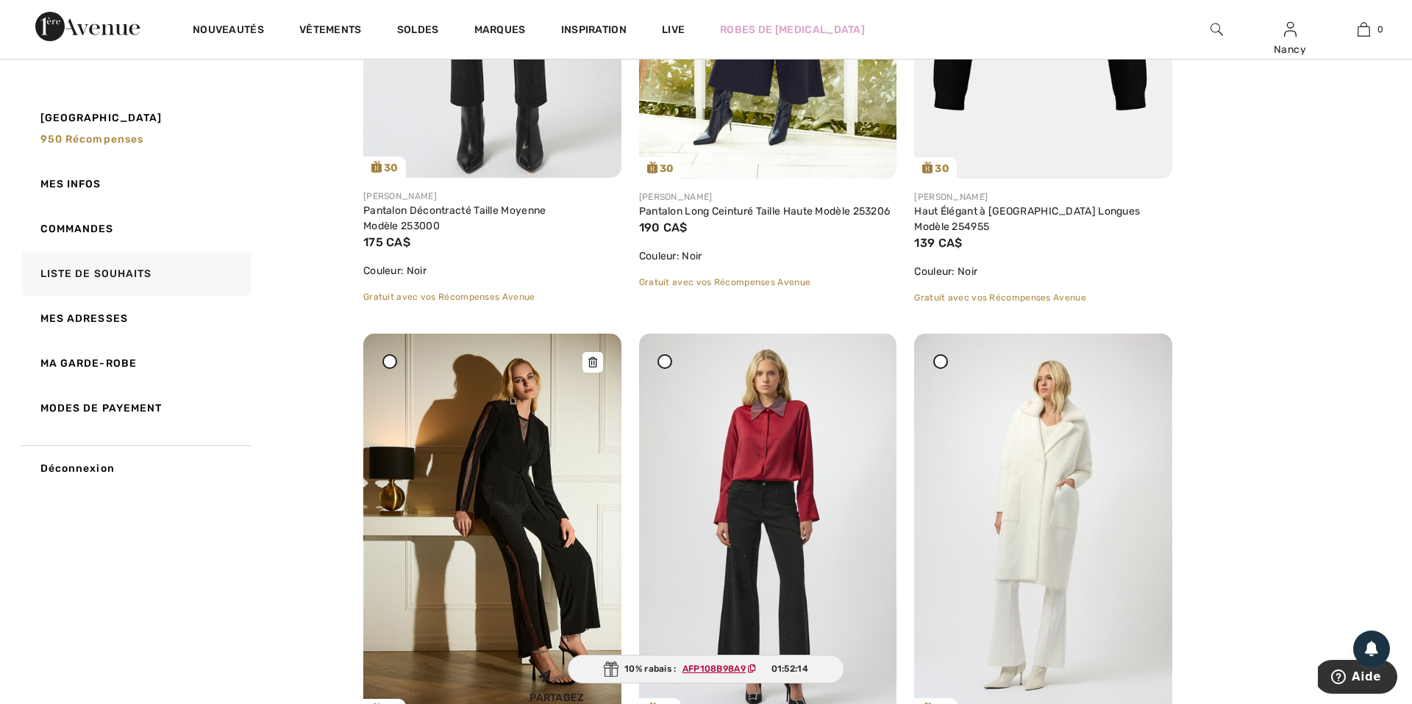
click at [499, 506] on img at bounding box center [492, 527] width 258 height 387
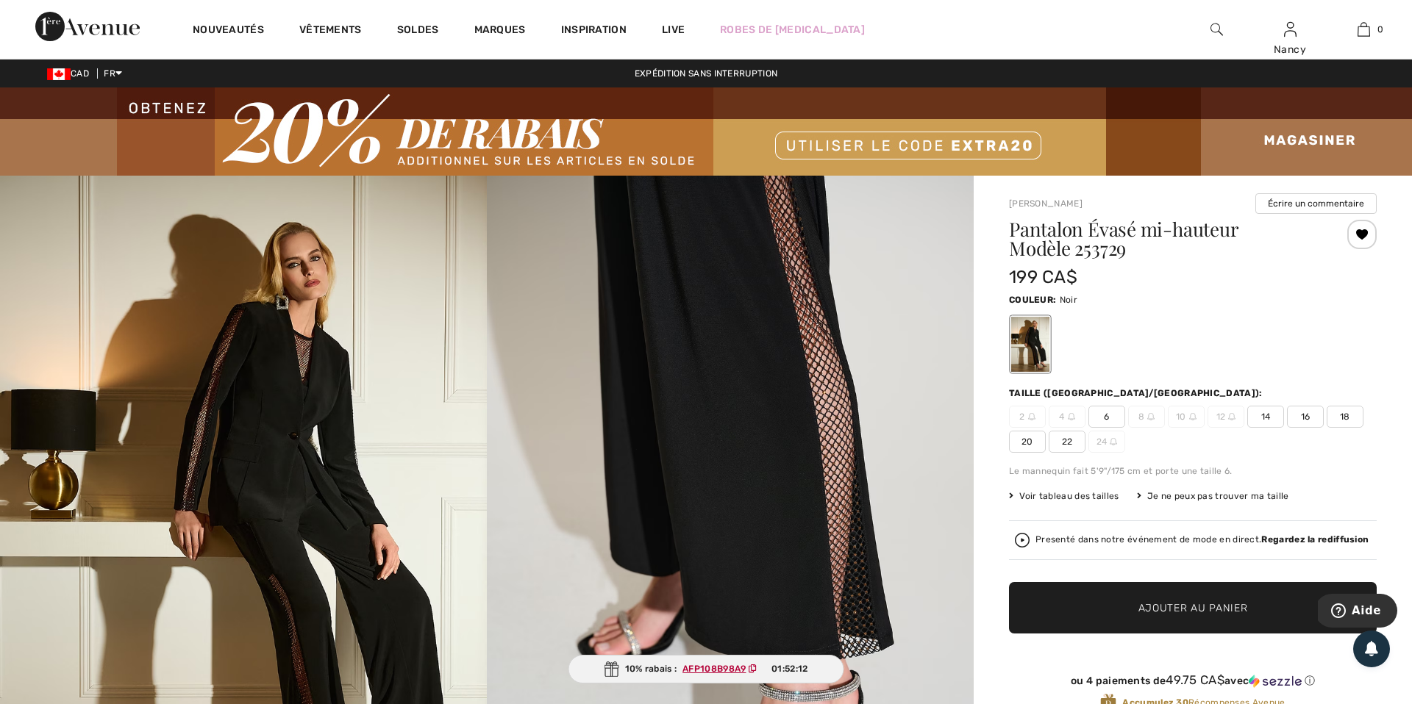
click at [1364, 237] on div at bounding box center [1361, 234] width 29 height 29
click at [1365, 237] on div "Retiré de ma liste" at bounding box center [1361, 234] width 29 height 29
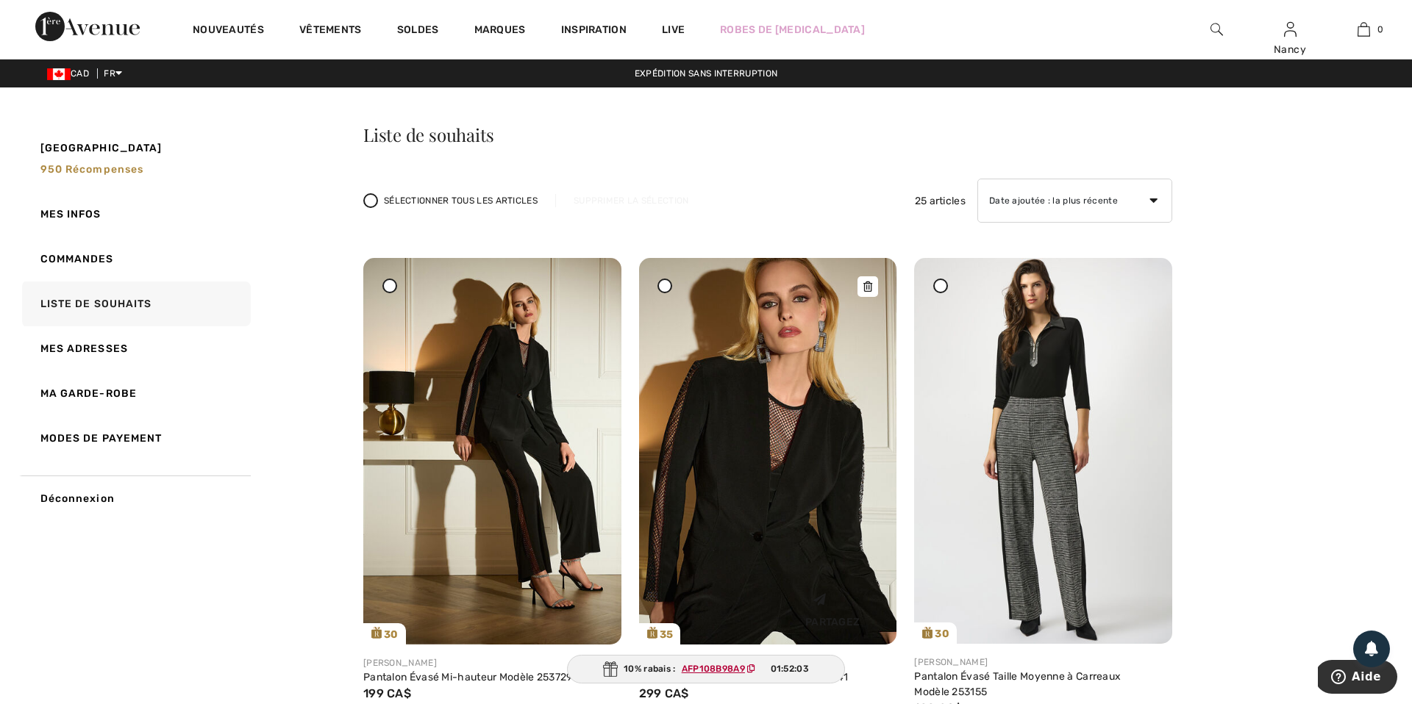
click at [785, 439] on img at bounding box center [768, 451] width 258 height 387
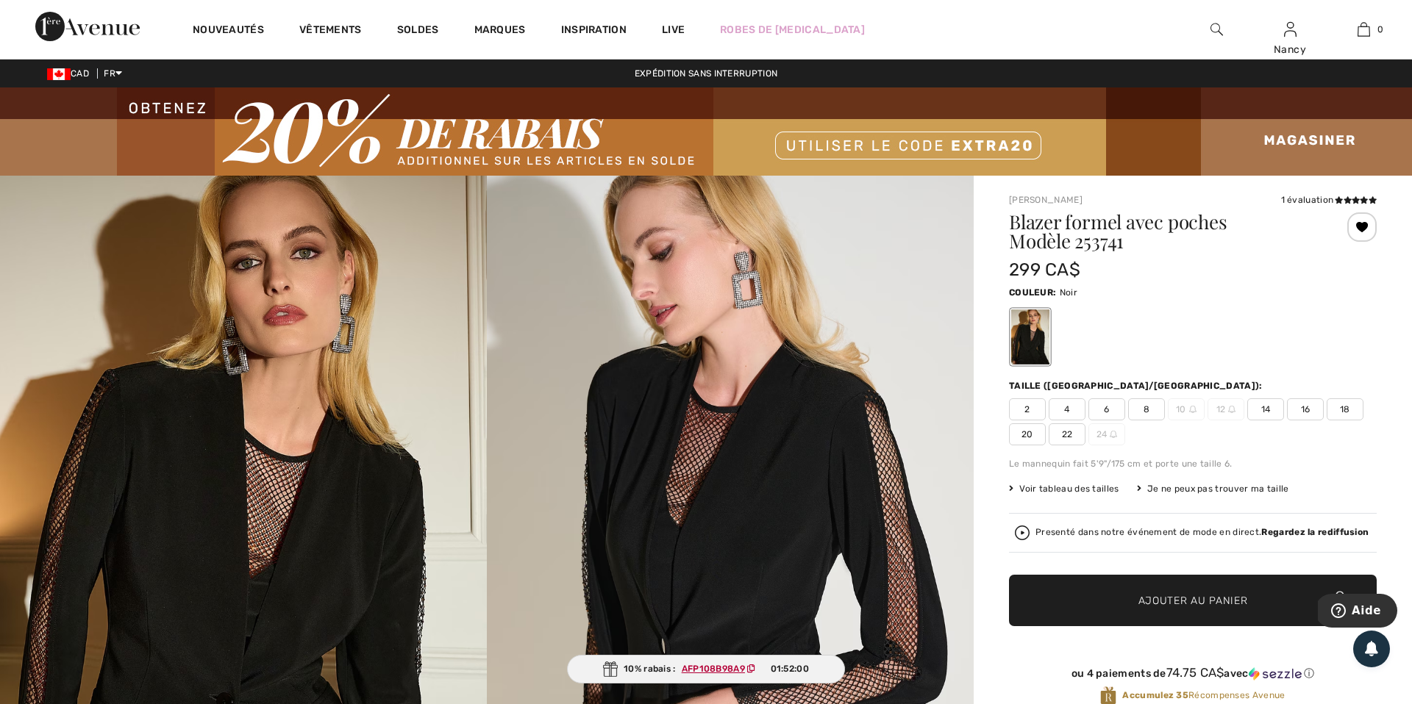
click at [1365, 228] on div at bounding box center [1361, 226] width 29 height 29
click at [1365, 228] on div "Retiré de ma liste" at bounding box center [1361, 226] width 29 height 29
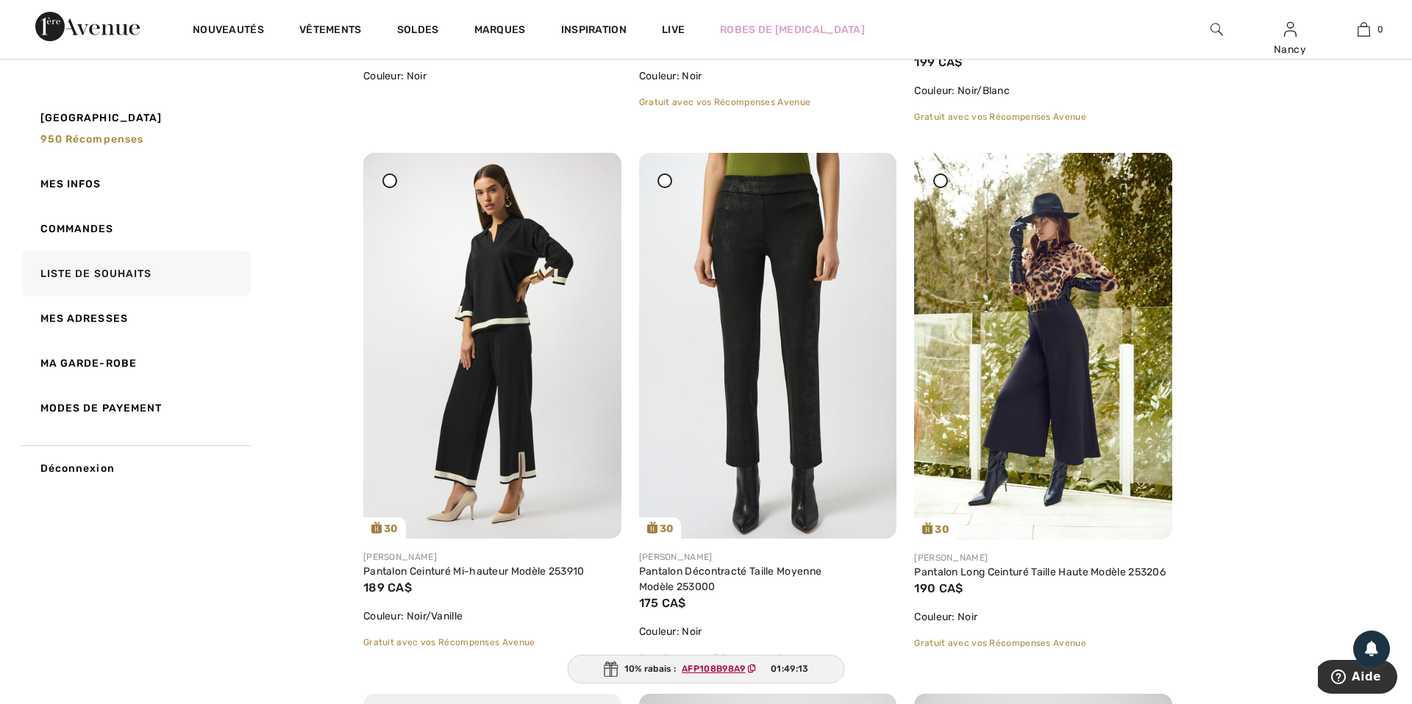
scroll to position [647, 0]
